Goal: Information Seeking & Learning: Learn about a topic

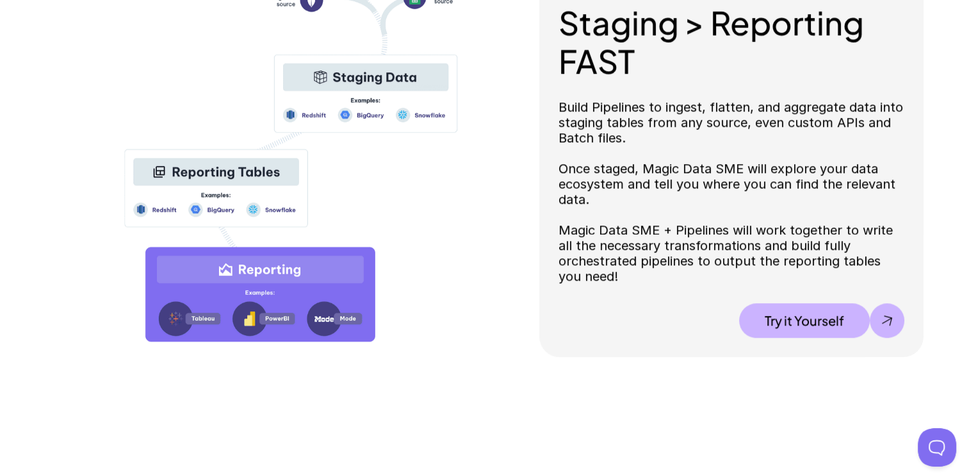
scroll to position [1473, 0]
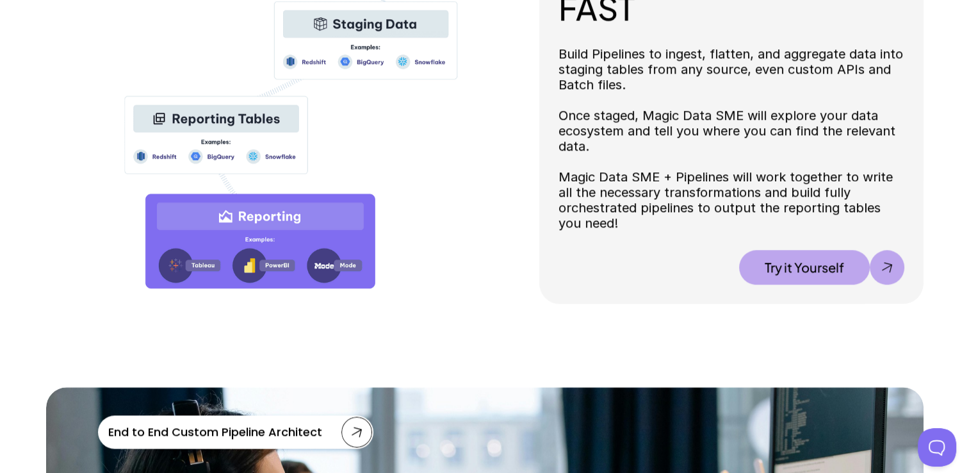
click at [796, 267] on p "Try it Yourself" at bounding box center [803, 266] width 79 height 15
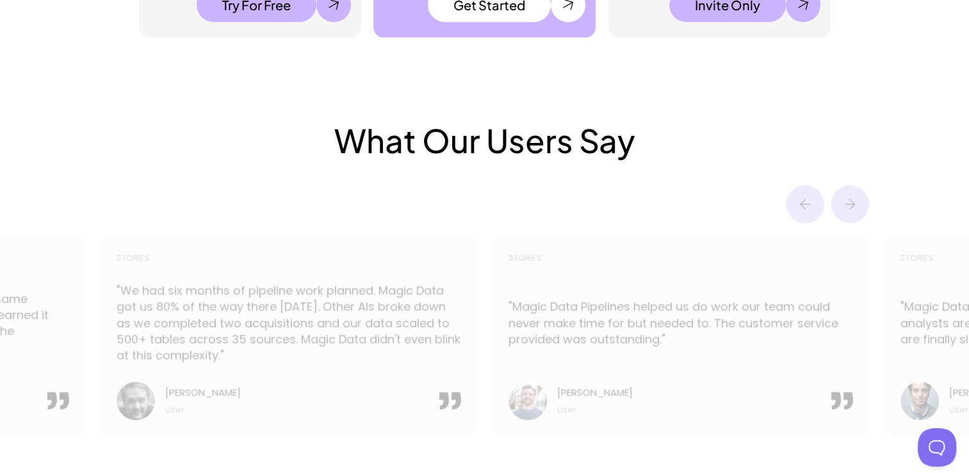
scroll to position [2881, 0]
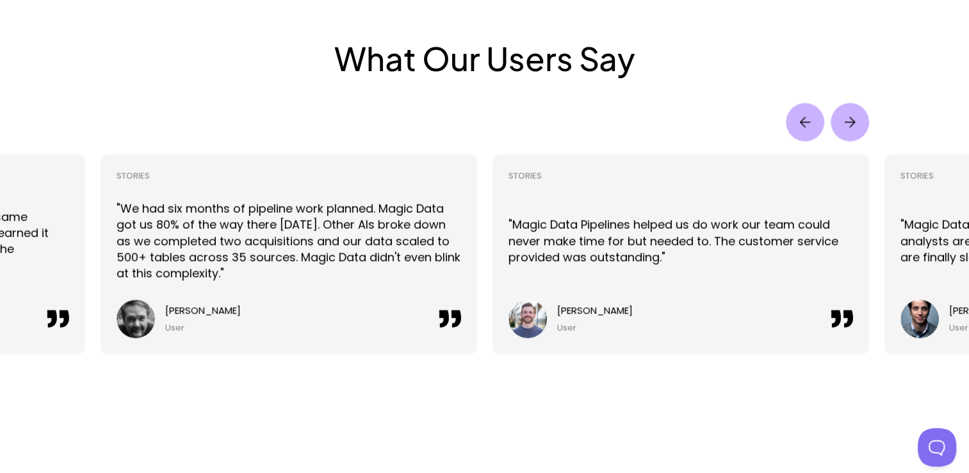
click at [863, 128] on img "Next" at bounding box center [849, 122] width 38 height 38
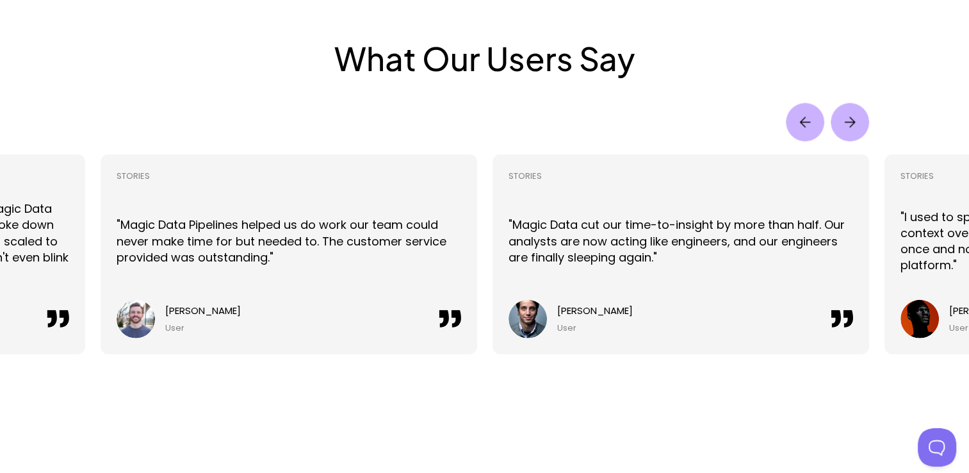
click at [855, 122] on img "Next" at bounding box center [849, 122] width 38 height 38
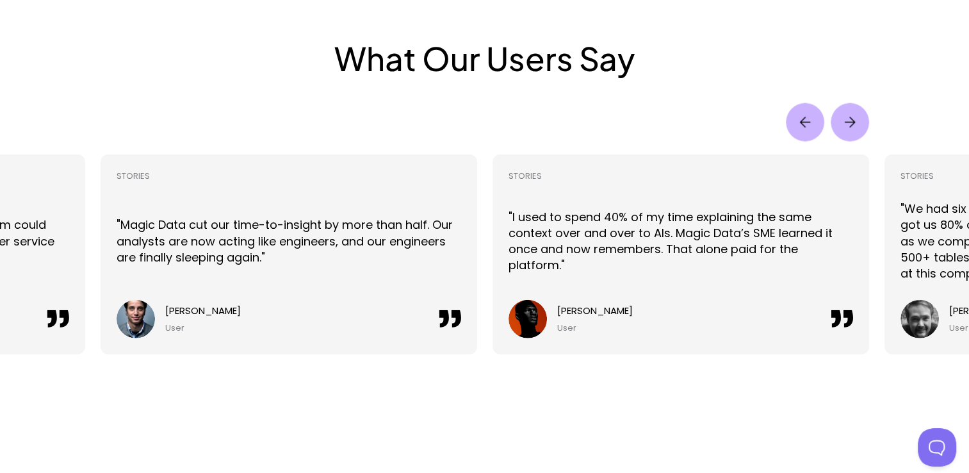
click at [855, 122] on img "Next" at bounding box center [849, 122] width 38 height 38
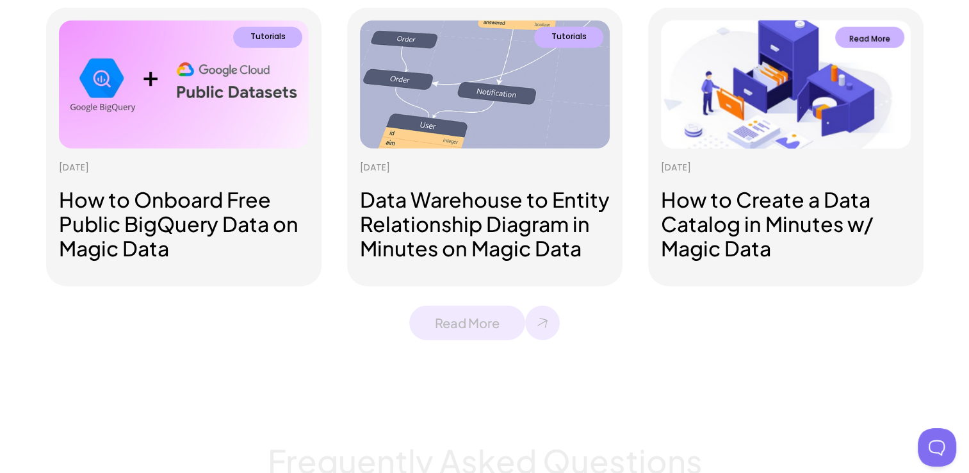
scroll to position [3393, 0]
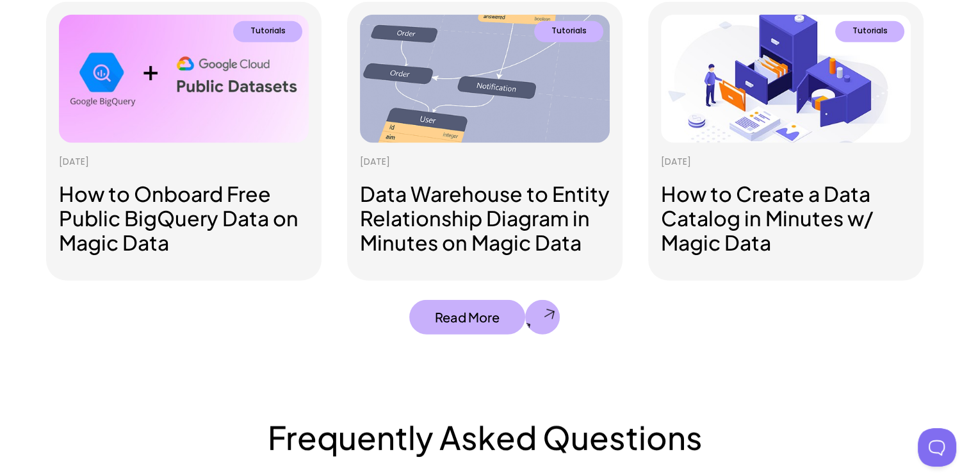
click at [458, 321] on p "Read More" at bounding box center [467, 316] width 65 height 15
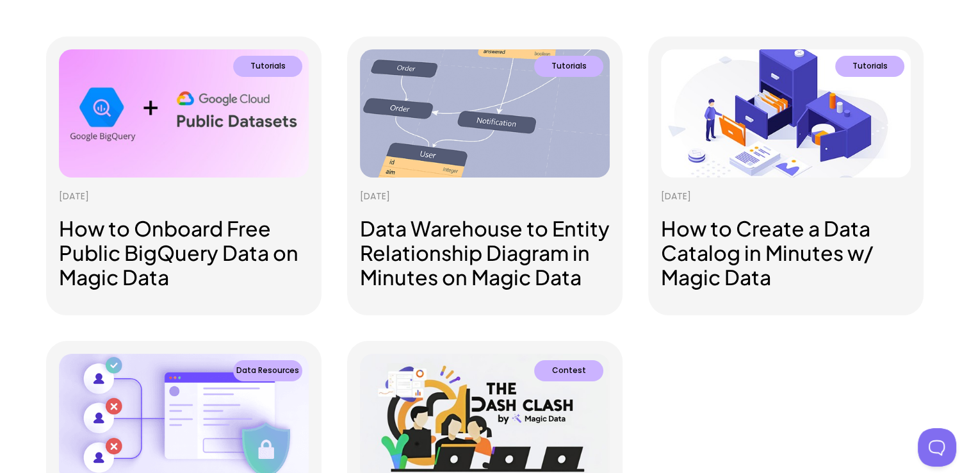
scroll to position [192, 0]
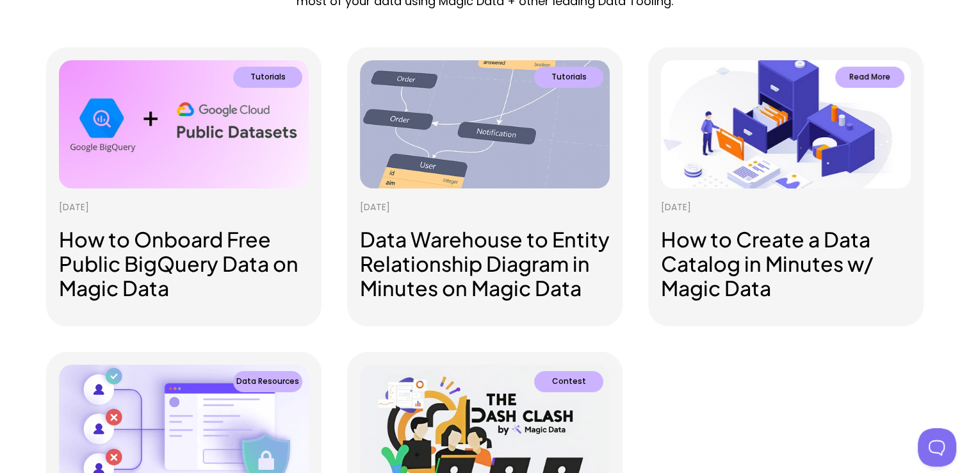
click at [738, 266] on h3 "How to Create a Data Catalog in Minutes w/ Magic Data" at bounding box center [786, 264] width 250 height 74
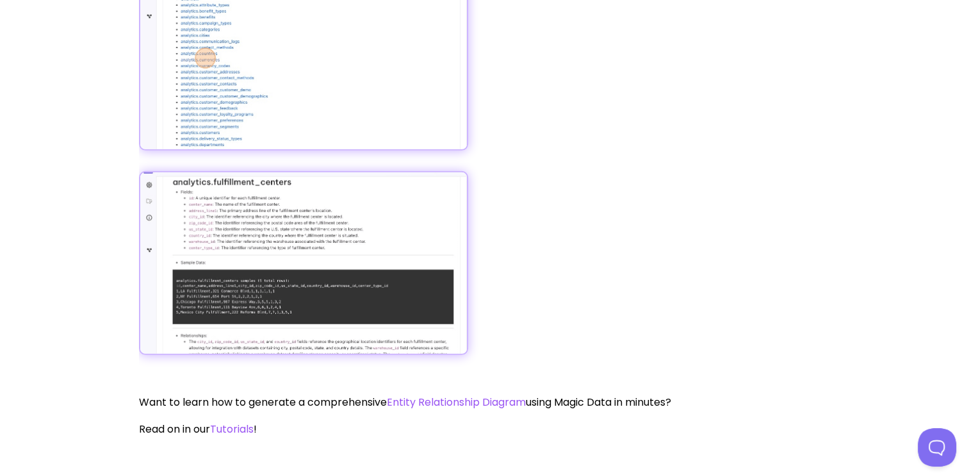
scroll to position [3777, 0]
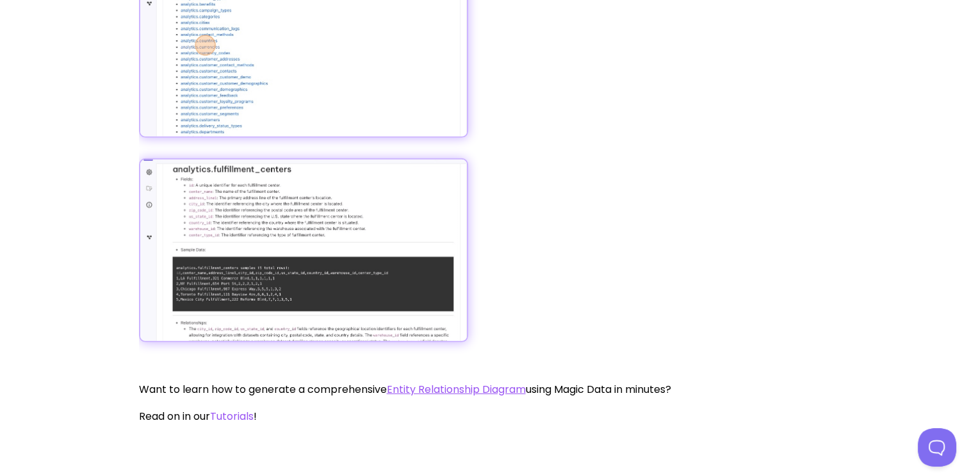
click at [473, 390] on link "Entity Relationship Diagram" at bounding box center [456, 389] width 139 height 15
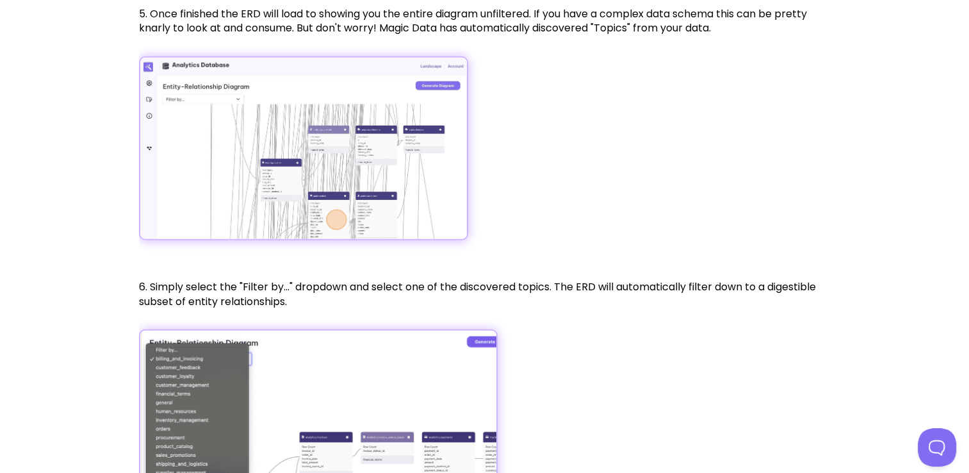
scroll to position [3457, 0]
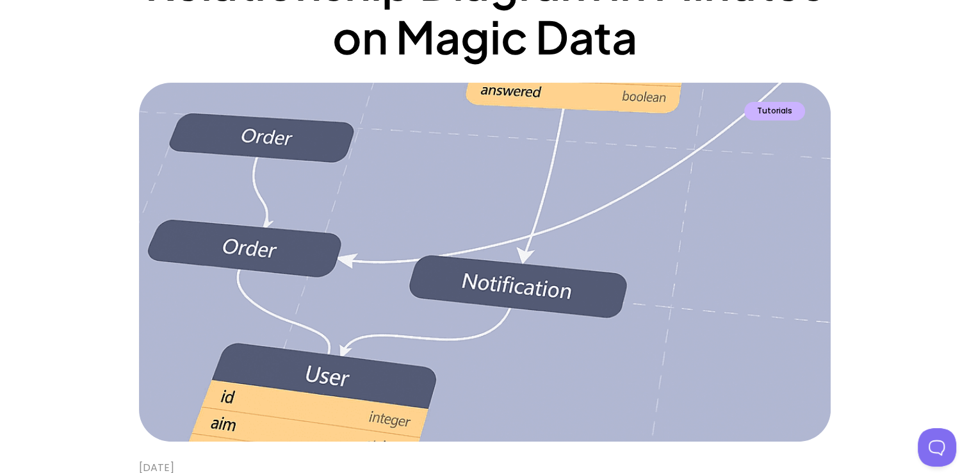
scroll to position [0, 0]
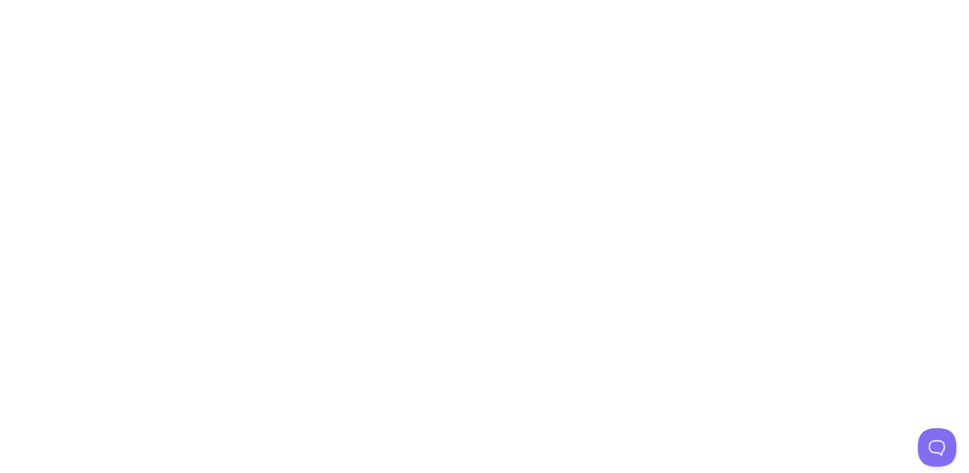
scroll to position [3777, 0]
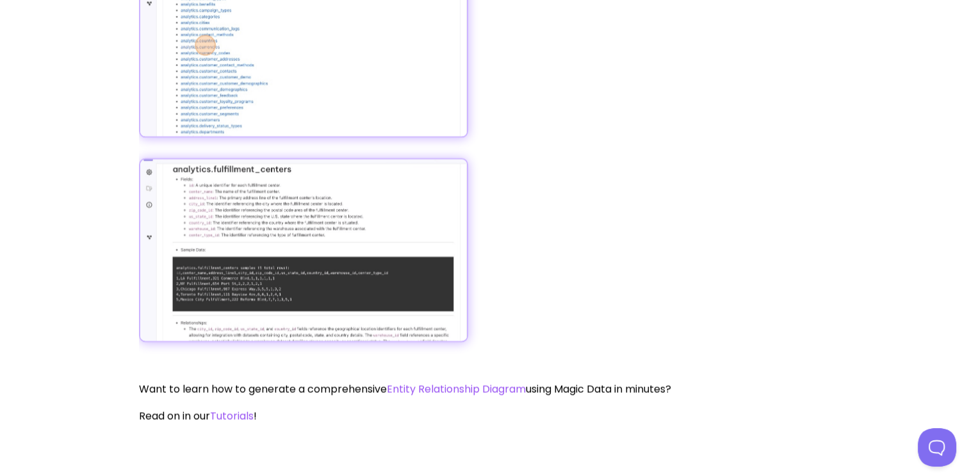
scroll to position [1076, 0]
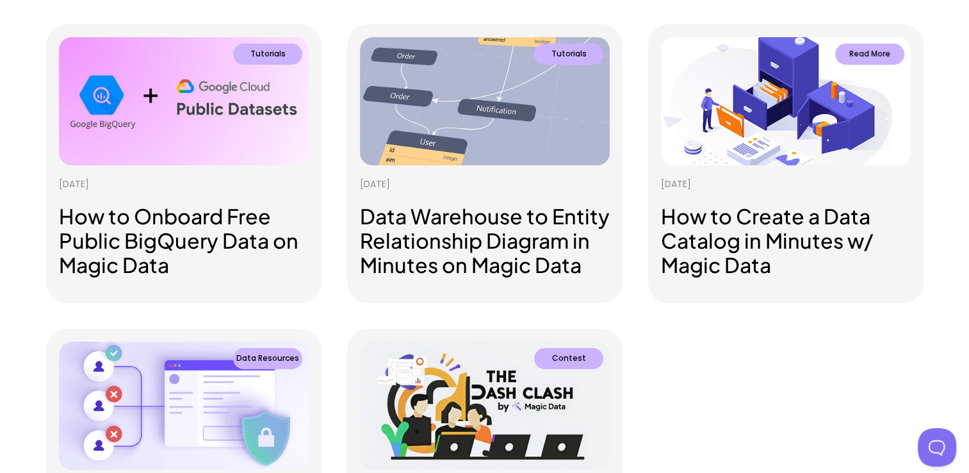
scroll to position [244, 0]
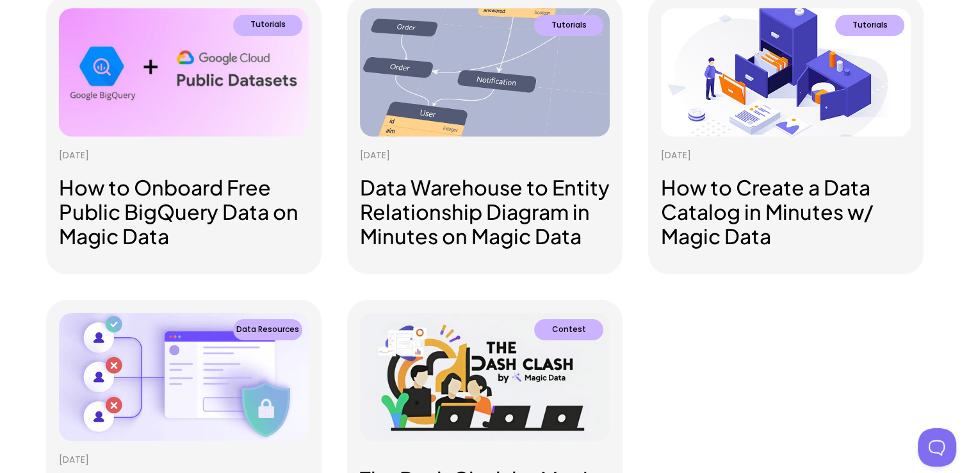
click at [776, 321] on div "Tutorials Read More [DATE] How to Onboard Free Public BigQuery Data on Magic Da…" at bounding box center [484, 275] width 877 height 558
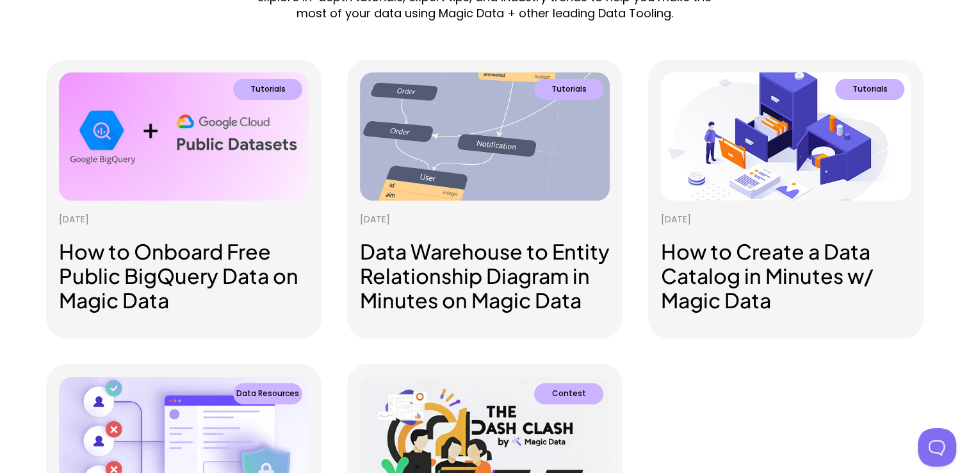
scroll to position [0, 0]
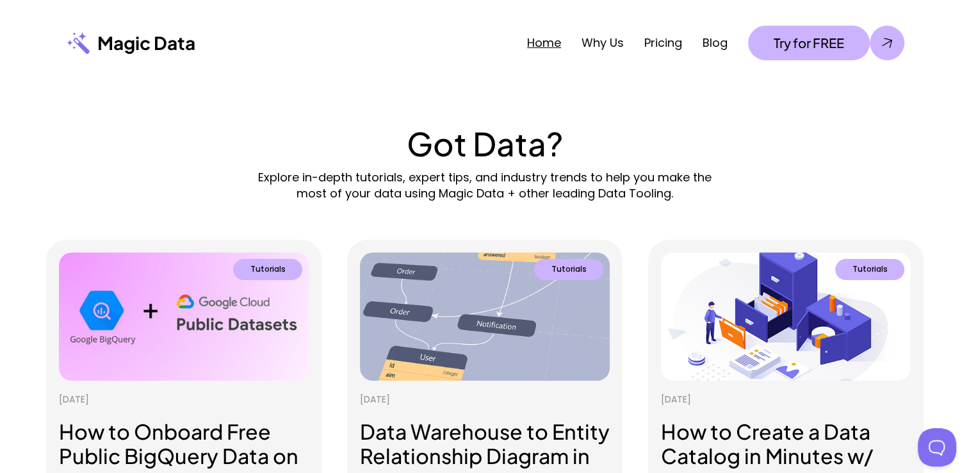
click at [543, 43] on link "Home" at bounding box center [544, 43] width 34 height 16
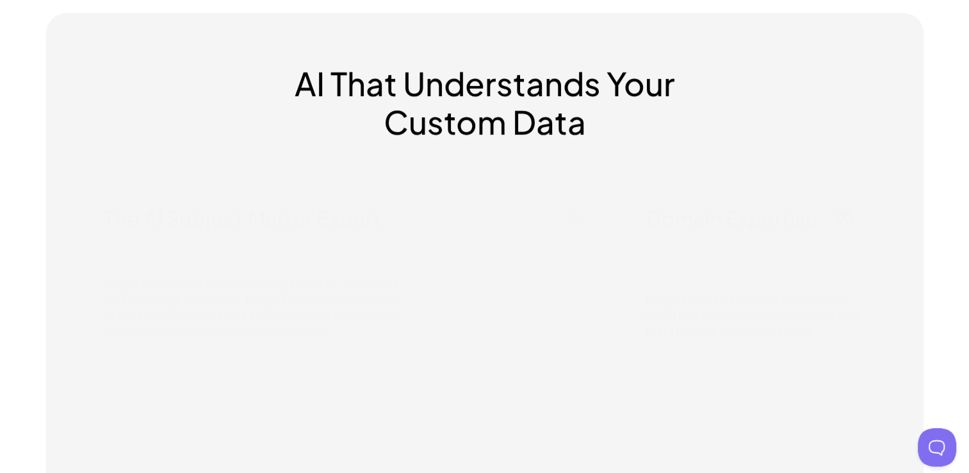
scroll to position [704, 0]
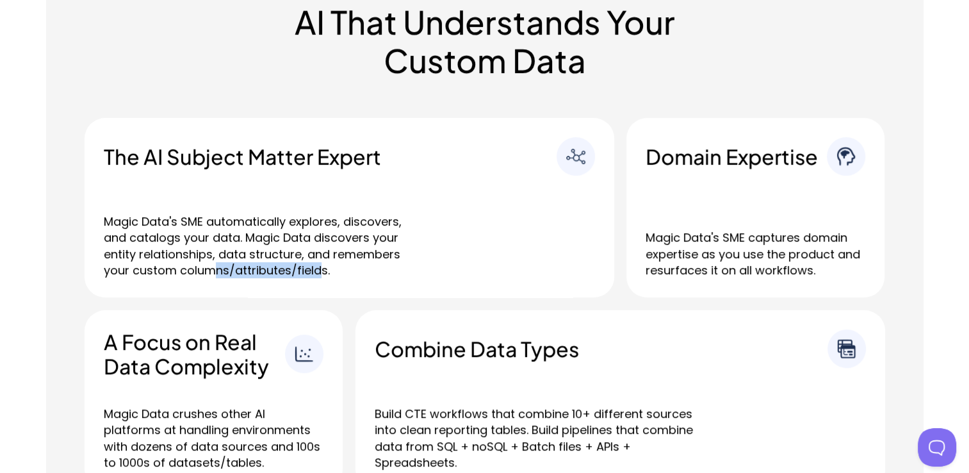
drag, startPoint x: 216, startPoint y: 271, endPoint x: 316, endPoint y: 270, distance: 100.5
click at [316, 270] on p "Magic Data's SME automatically explores, discovers, and catalogs your data. Mag…" at bounding box center [264, 245] width 320 height 65
drag, startPoint x: 316, startPoint y: 270, endPoint x: 411, endPoint y: 268, distance: 94.8
click at [411, 268] on p "Magic Data's SME automatically explores, discovers, and catalogs your data. Mag…" at bounding box center [264, 245] width 320 height 65
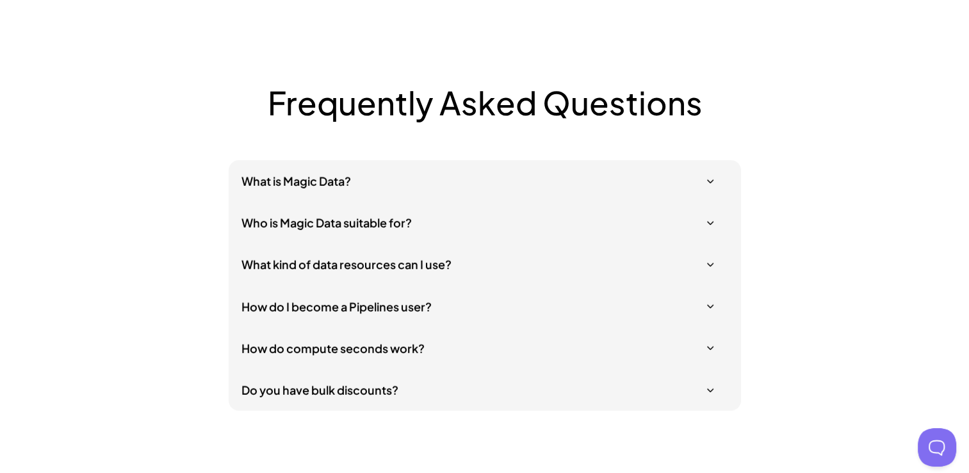
scroll to position [3777, 0]
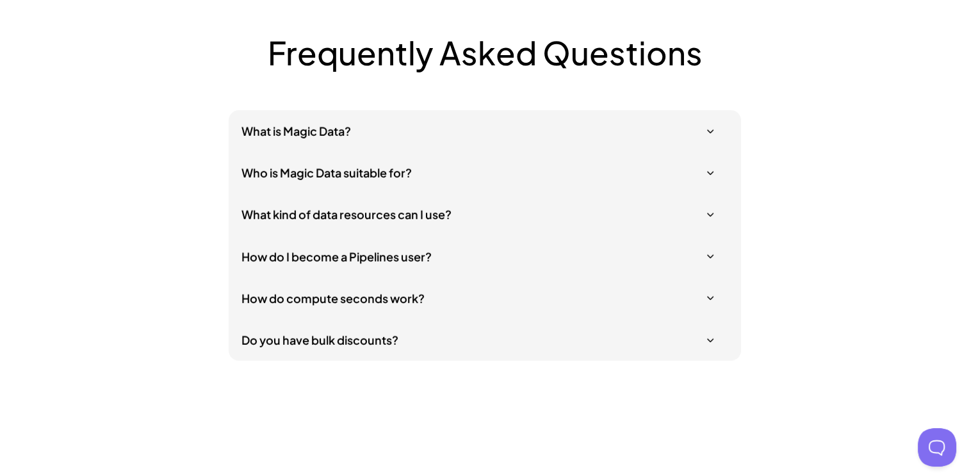
click at [333, 177] on h5 "Who is Magic Data suitable for?" at bounding box center [478, 173] width 474 height 16
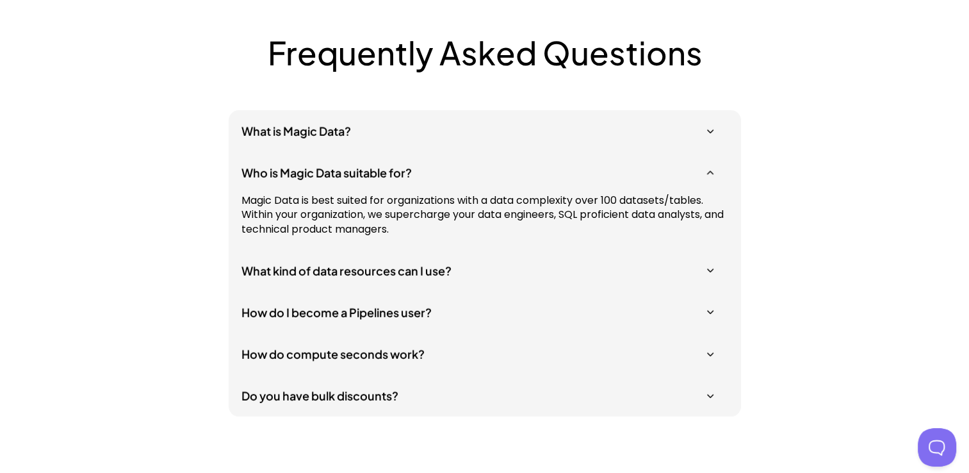
click at [861, 307] on div "Frequently Asked Questions What is Magic Data? Who is Magic Data suitable for? …" at bounding box center [484, 224] width 877 height 383
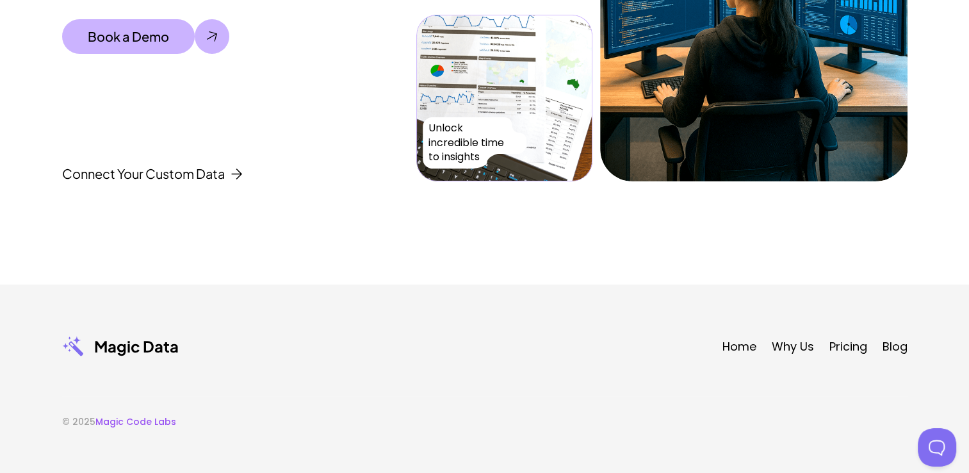
scroll to position [4473, 0]
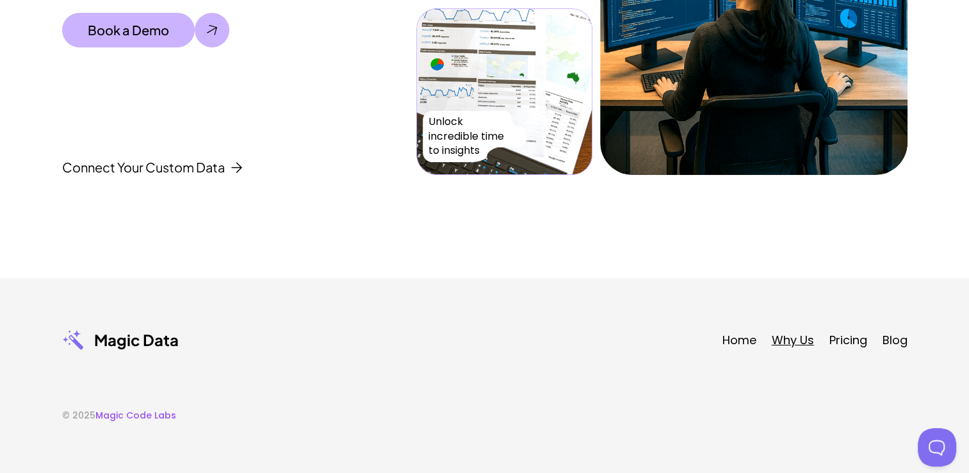
click at [795, 339] on link "Why Us" at bounding box center [793, 340] width 42 height 16
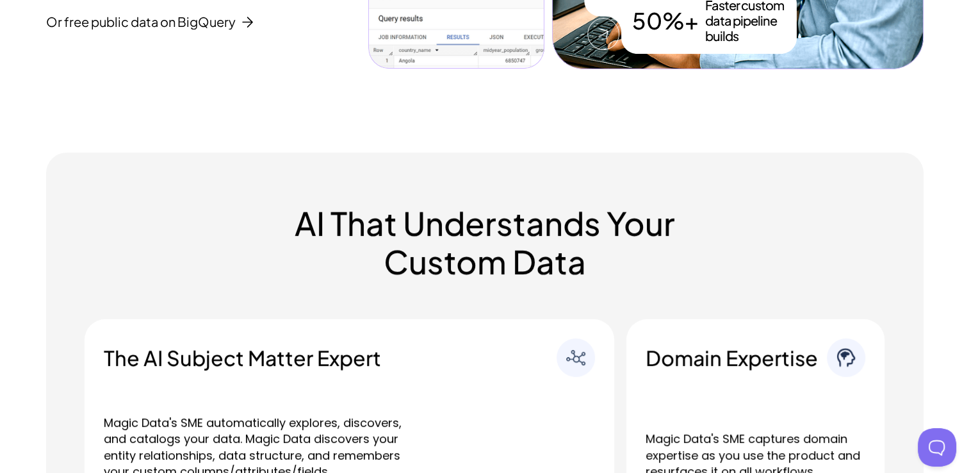
scroll to position [412, 0]
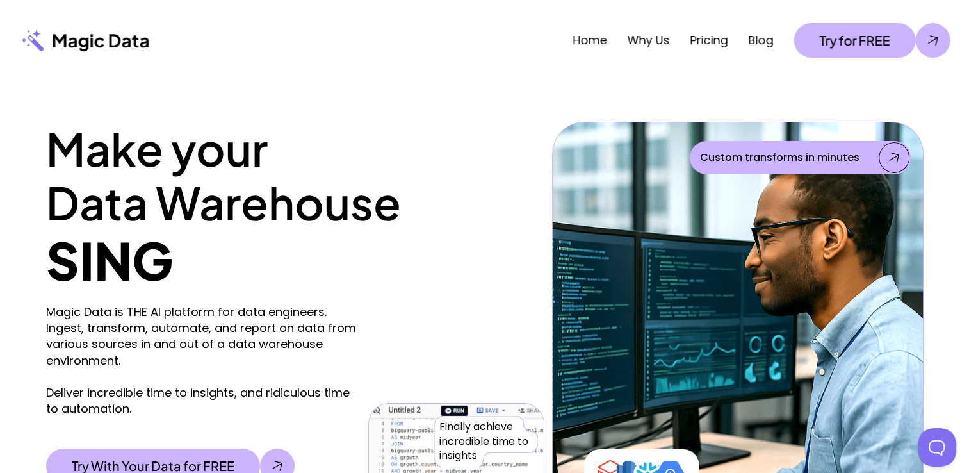
scroll to position [0, 0]
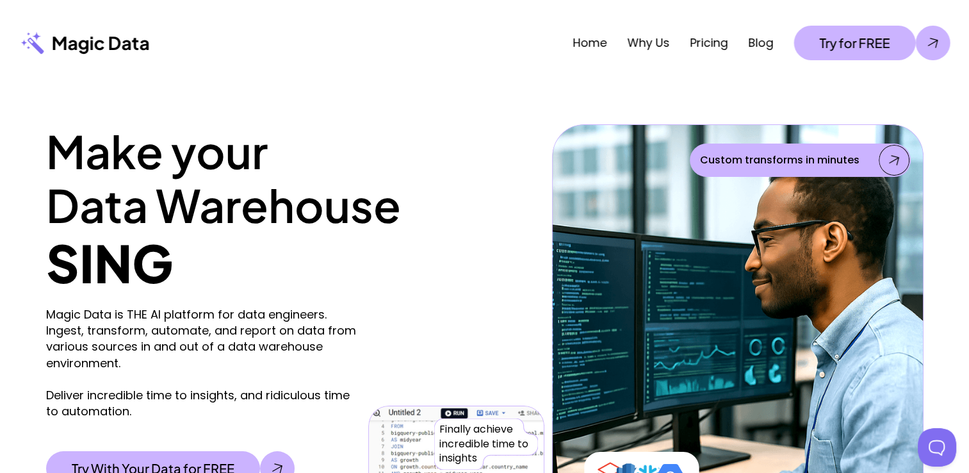
click at [836, 158] on p "Custom transforms in minutes" at bounding box center [779, 159] width 159 height 15
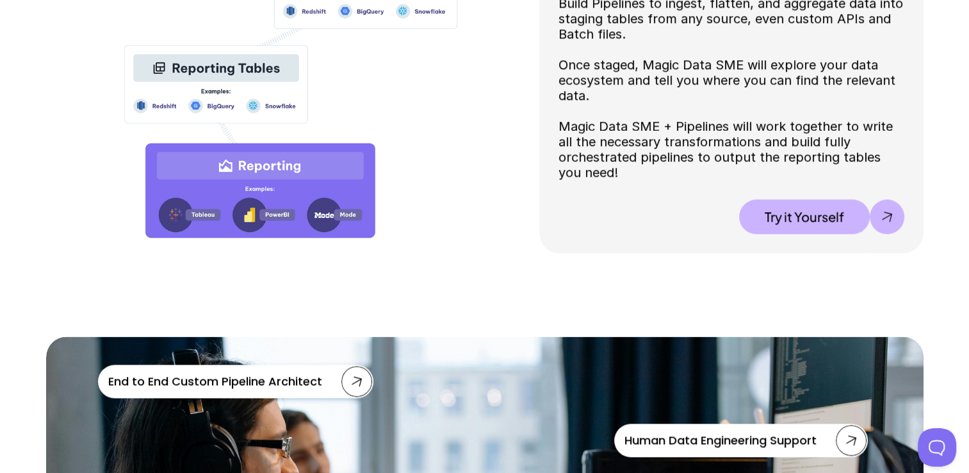
scroll to position [1537, 0]
